Goal: Task Accomplishment & Management: Manage account settings

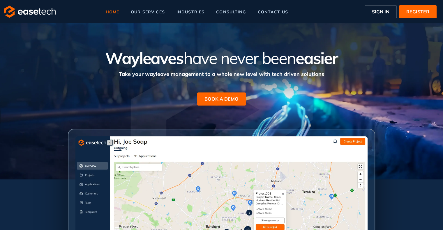
click at [383, 11] on span "SIGN IN" at bounding box center [380, 11] width 17 height 7
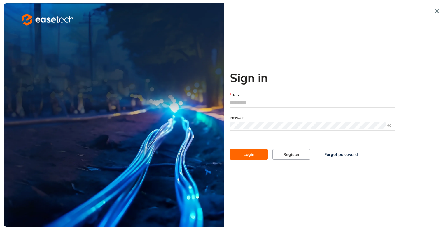
type input "**********"
click at [244, 155] on span "Login" at bounding box center [248, 155] width 11 height 6
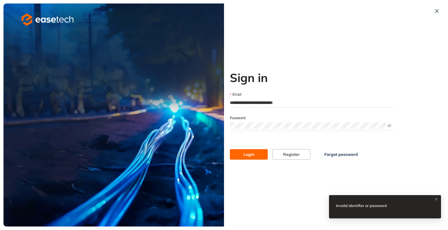
click at [210, 122] on div "**********" at bounding box center [223, 114] width 441 height 223
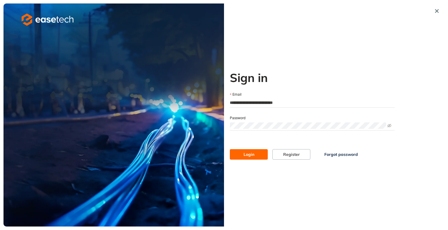
click at [386, 125] on span at bounding box center [312, 125] width 165 height 9
click at [390, 125] on icon "eye-invisible" at bounding box center [389, 126] width 4 height 4
click at [243, 156] on button "Login" at bounding box center [249, 154] width 38 height 10
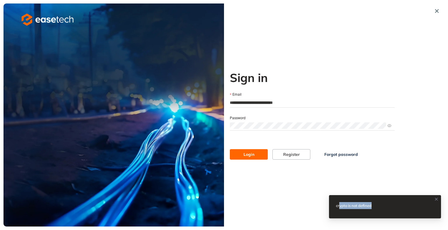
drag, startPoint x: 339, startPoint y: 207, endPoint x: 378, endPoint y: 205, distance: 39.4
click at [378, 205] on div "crypto is not defined" at bounding box center [357, 205] width 43 height 7
drag, startPoint x: 336, startPoint y: 207, endPoint x: 379, endPoint y: 207, distance: 42.8
click at [379, 207] on div "crypto is not defined" at bounding box center [385, 206] width 112 height 23
copy div "crypto is not defined"
